Goal: Check status

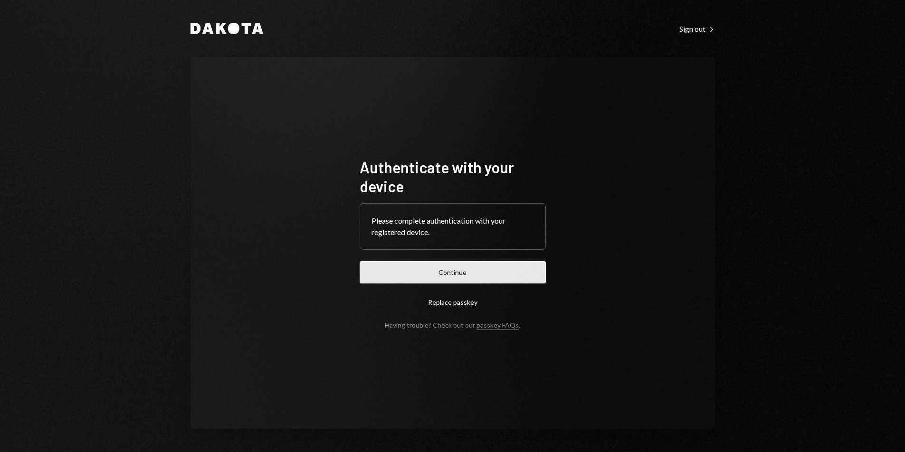
click at [451, 278] on button "Continue" at bounding box center [453, 272] width 186 height 22
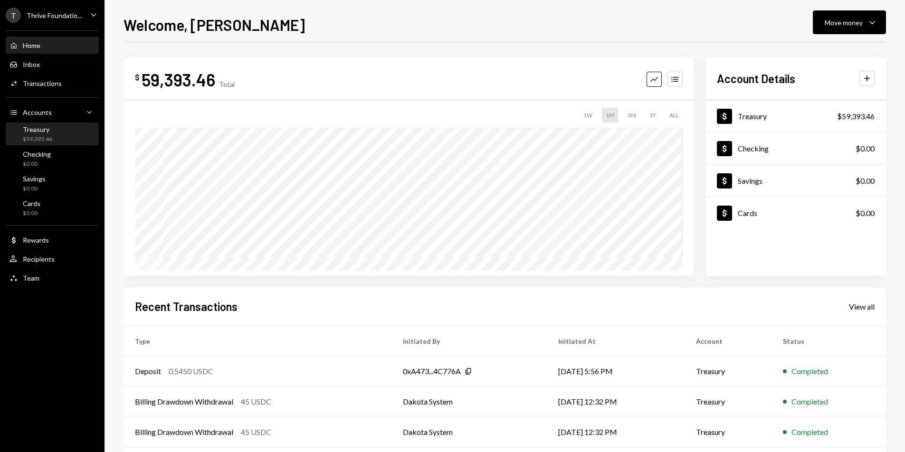
click at [47, 131] on div "Treasury" at bounding box center [37, 129] width 29 height 8
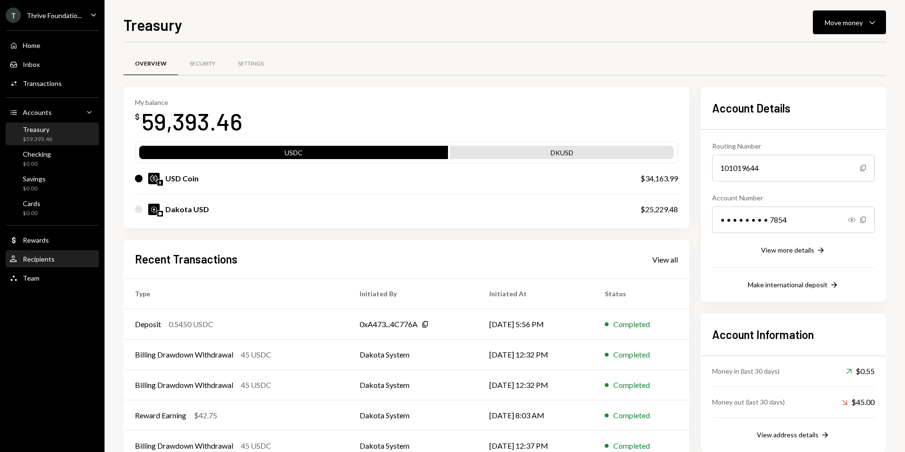
click at [56, 260] on div "User Recipients" at bounding box center [53, 259] width 86 height 9
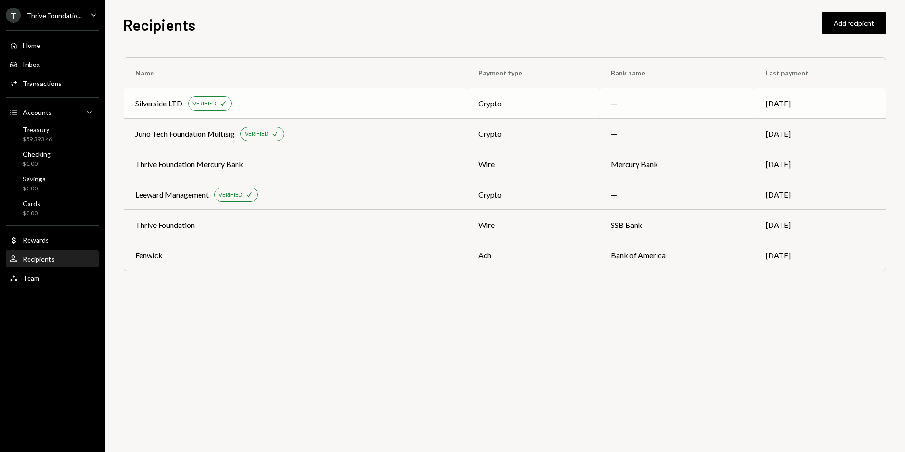
click at [171, 103] on div "Silverside LTD" at bounding box center [158, 103] width 47 height 11
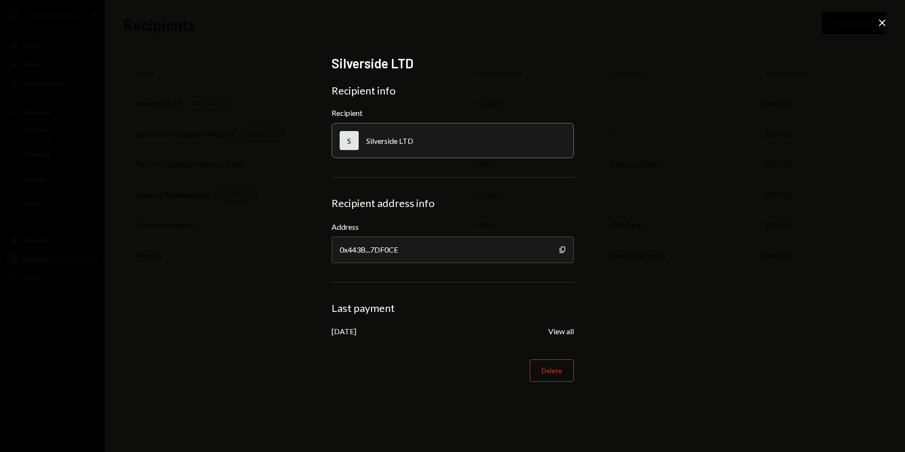
click at [880, 26] on icon "Close" at bounding box center [882, 22] width 11 height 11
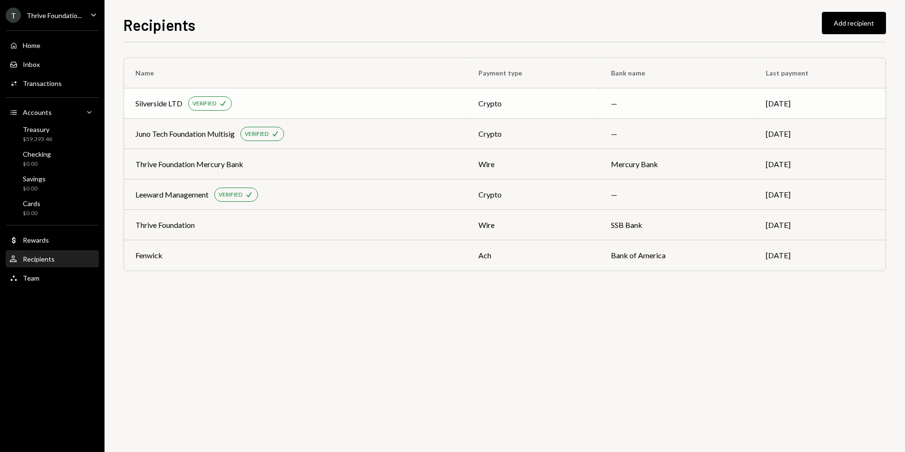
click at [449, 103] on div "Silverside LTD VERIFIED Check" at bounding box center [295, 103] width 320 height 14
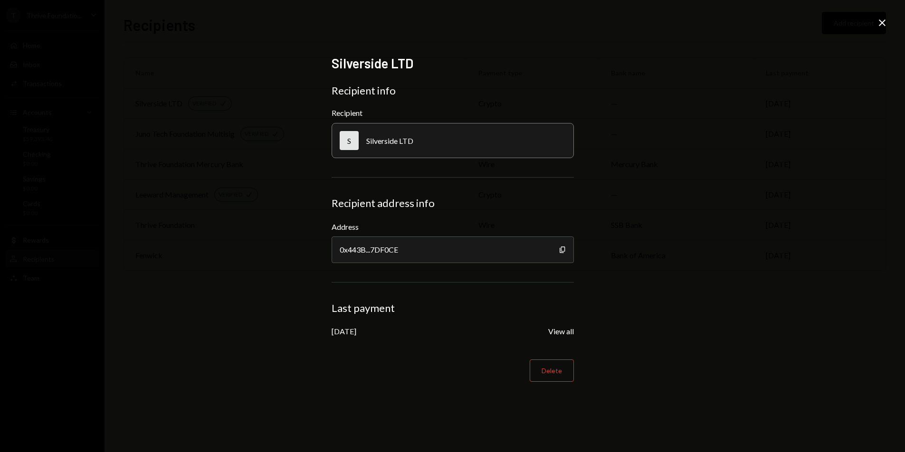
click at [566, 333] on button "View all" at bounding box center [561, 332] width 26 height 10
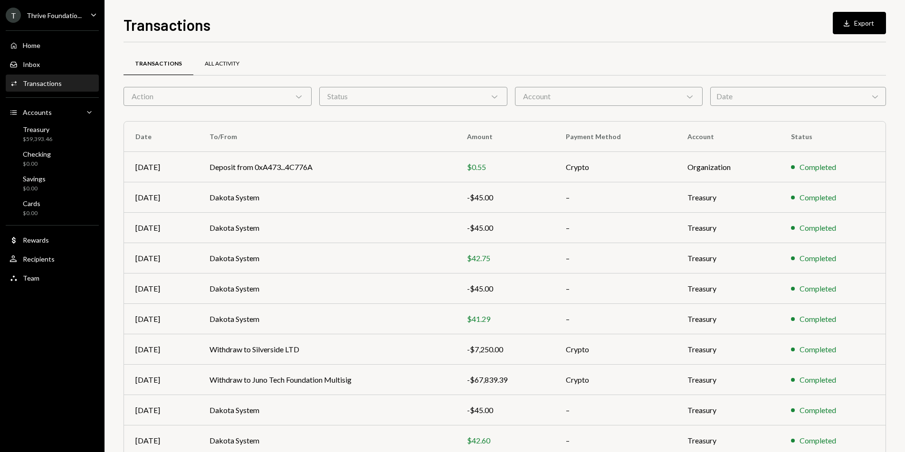
click at [209, 56] on div "All Activity" at bounding box center [221, 64] width 57 height 23
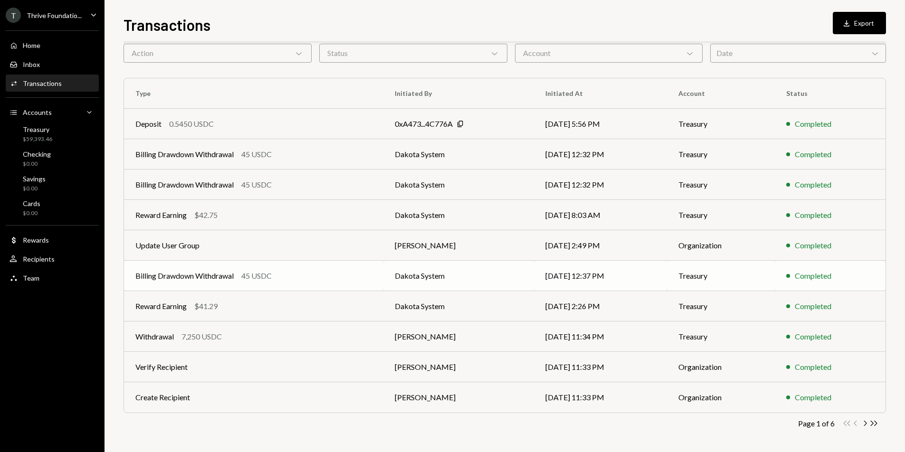
scroll to position [44, 0]
click at [371, 342] on td "Withdrawal 7,250 USDC" at bounding box center [253, 336] width 259 height 30
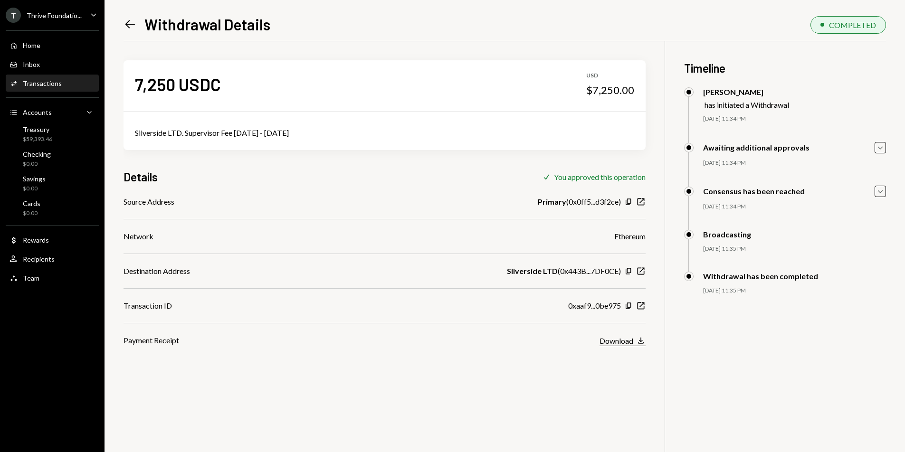
click at [640, 342] on icon "Download" at bounding box center [641, 341] width 10 height 10
click at [639, 305] on icon "New Window" at bounding box center [641, 306] width 10 height 10
